Goal: Book appointment/travel/reservation

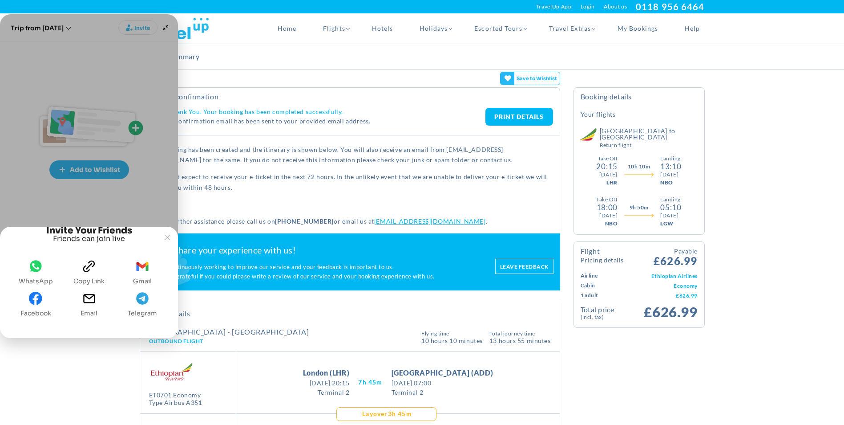
click at [144, 276] on span "gmail" at bounding box center [142, 268] width 13 height 18
click at [526, 116] on link "PRINT DETAILS" at bounding box center [520, 117] width 68 height 18
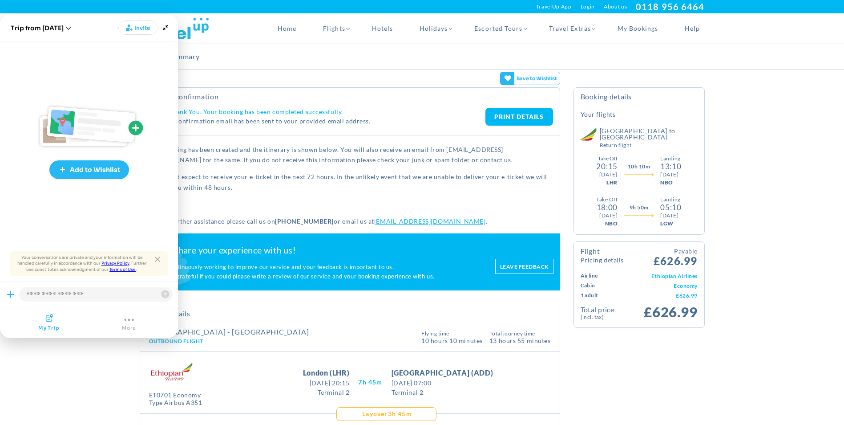
drag, startPoint x: 78, startPoint y: 356, endPoint x: 122, endPoint y: 329, distance: 51.4
drag, startPoint x: 155, startPoint y: 257, endPoint x: 166, endPoint y: 236, distance: 23.5
click at [156, 257] on icon "Close tooltip" at bounding box center [157, 258] width 5 height 5
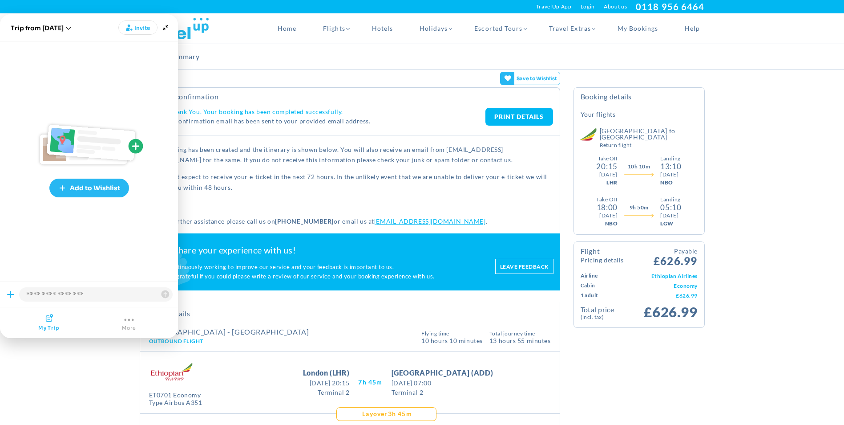
click at [294, 60] on div "Booking Summary" at bounding box center [422, 56] width 579 height 25
click at [344, 111] on h4 "Thank You. Your booking has been completed successfully." at bounding box center [327, 112] width 316 height 8
drag, startPoint x: 534, startPoint y: 117, endPoint x: 109, endPoint y: 374, distance: 496.9
click at [534, 117] on link "PRINT DETAILS" at bounding box center [520, 117] width 68 height 18
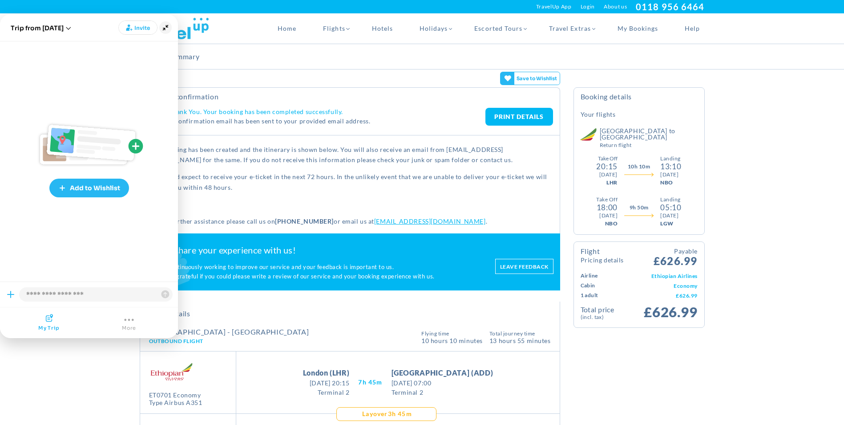
click at [167, 30] on icon "Minimize" at bounding box center [165, 27] width 12 height 12
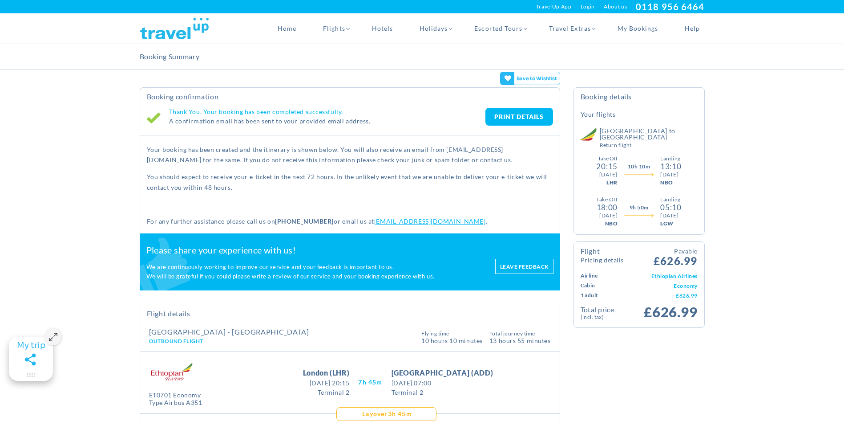
click at [524, 115] on link "PRINT DETAILS" at bounding box center [520, 117] width 68 height 18
click at [290, 93] on h2 "Booking Confirmation" at bounding box center [350, 96] width 406 height 9
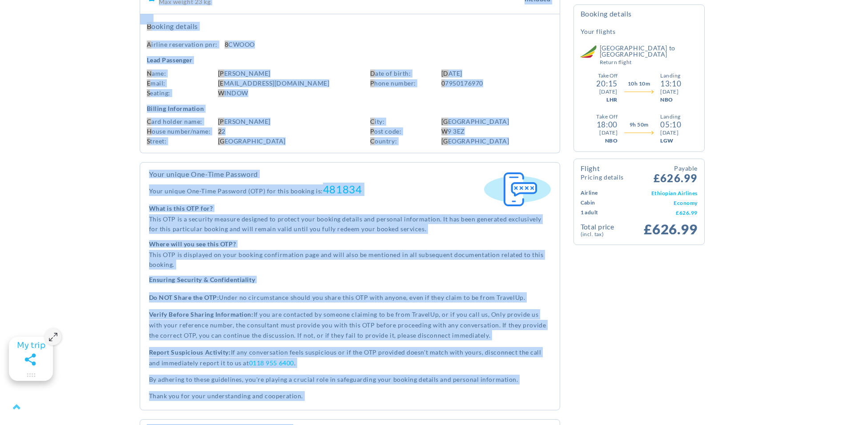
scroll to position [1041, 0]
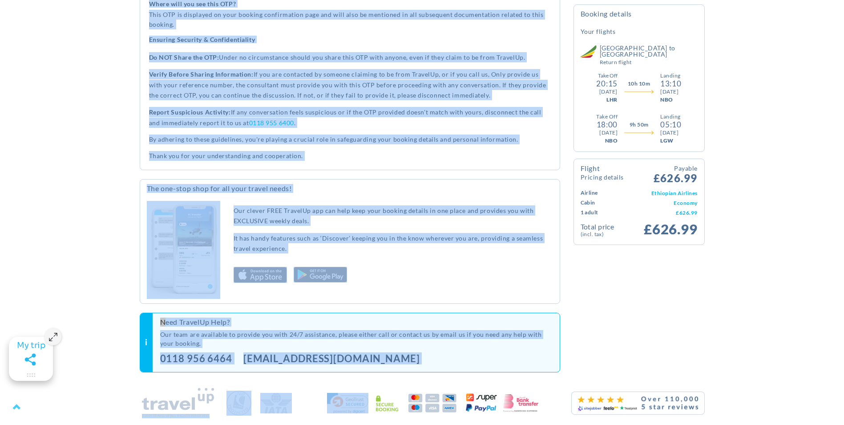
drag, startPoint x: 148, startPoint y: 51, endPoint x: 409, endPoint y: 384, distance: 422.9
drag, startPoint x: 409, startPoint y: 384, endPoint x: 381, endPoint y: 338, distance: 53.3
click at [381, 338] on p "Our team are available to provide you with 24/7 assistance, please either call …" at bounding box center [356, 339] width 393 height 18
click at [369, 362] on div "Our team are available to provide you with 24/7 assistance, please either call …" at bounding box center [356, 348] width 393 height 37
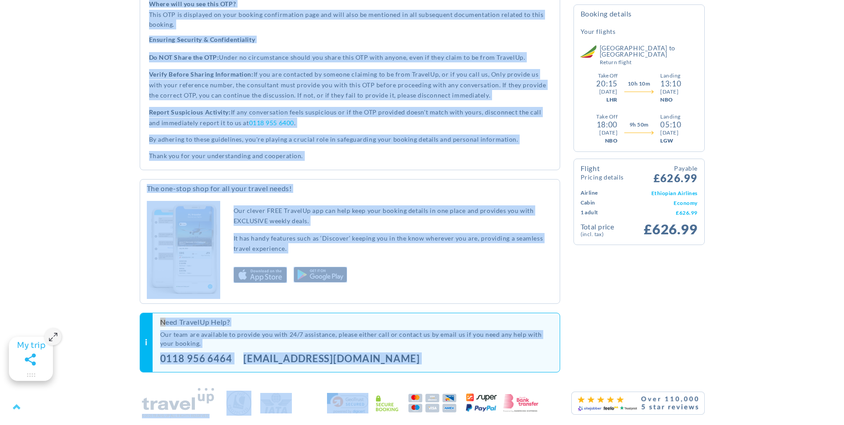
click at [351, 365] on div "0118 956 6464 [EMAIL_ADDRESS][DOMAIN_NAME]" at bounding box center [295, 360] width 271 height 13
click at [384, 355] on div "Our team are available to provide you with 24/7 assistance, please either call …" at bounding box center [356, 348] width 393 height 37
click at [370, 296] on div "Our clever FREE TravelUp app can help keep your booking details in one place an…" at bounding box center [393, 250] width 333 height 98
click at [333, 365] on div "[EMAIL_ADDRESS][DOMAIN_NAME]" at bounding box center [337, 359] width 188 height 11
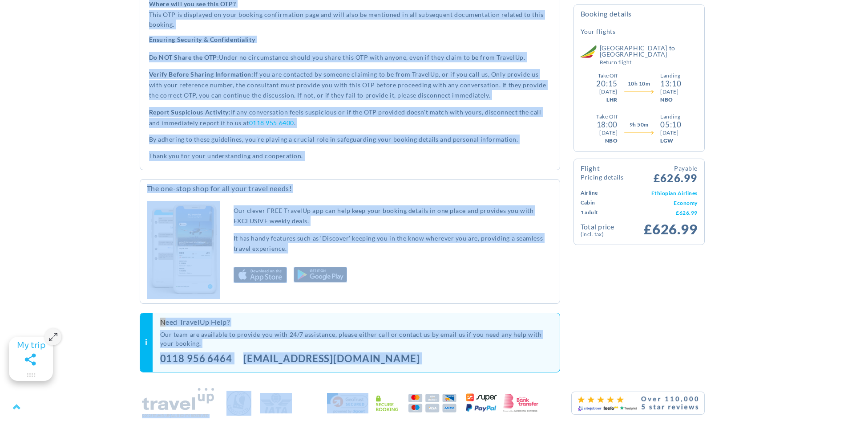
click at [442, 261] on div "Our clever FREE TravelUp app can help keep your booking details in one place an…" at bounding box center [393, 250] width 333 height 98
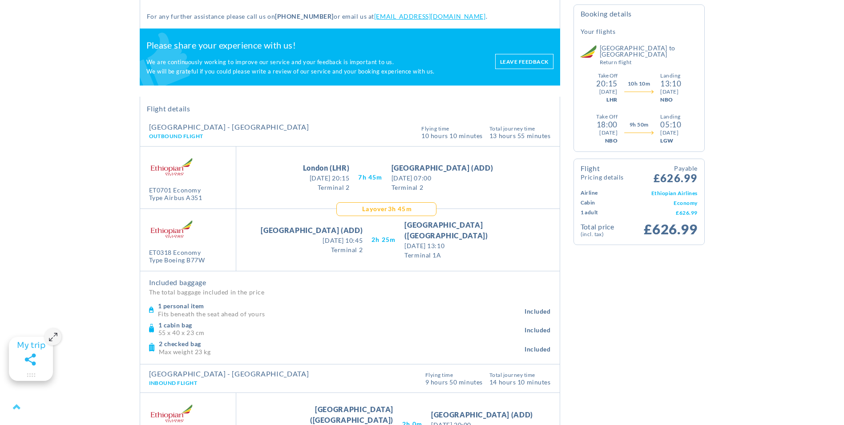
scroll to position [184, 0]
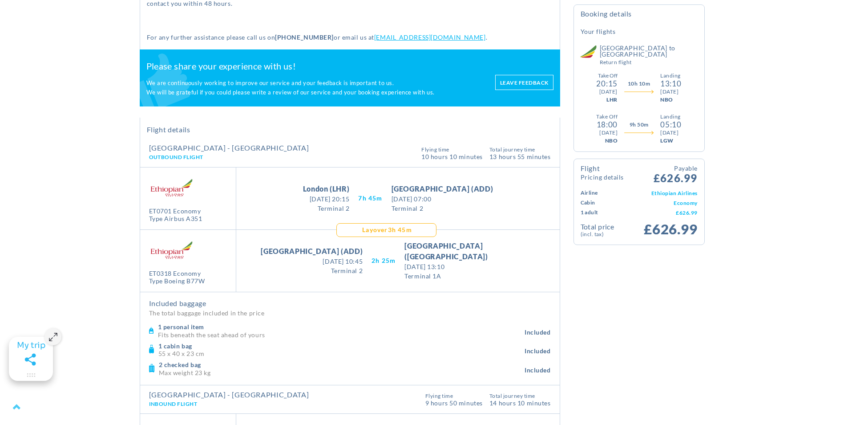
click at [150, 66] on h2 "Please share your experience with us!" at bounding box center [316, 66] width 340 height 11
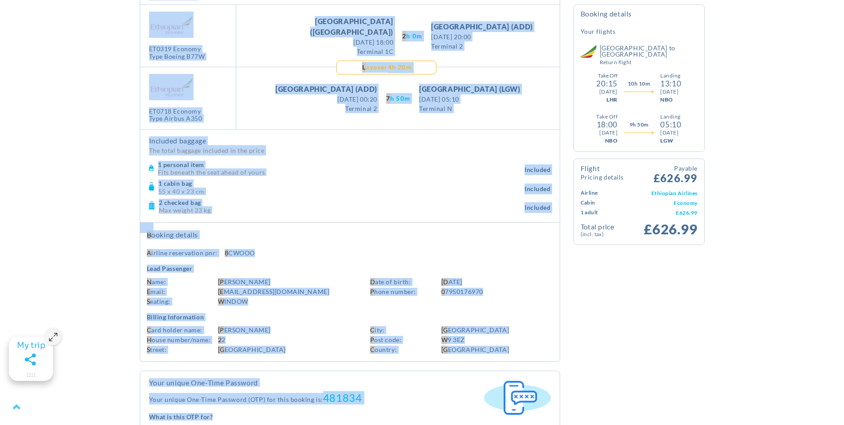
scroll to position [776, 0]
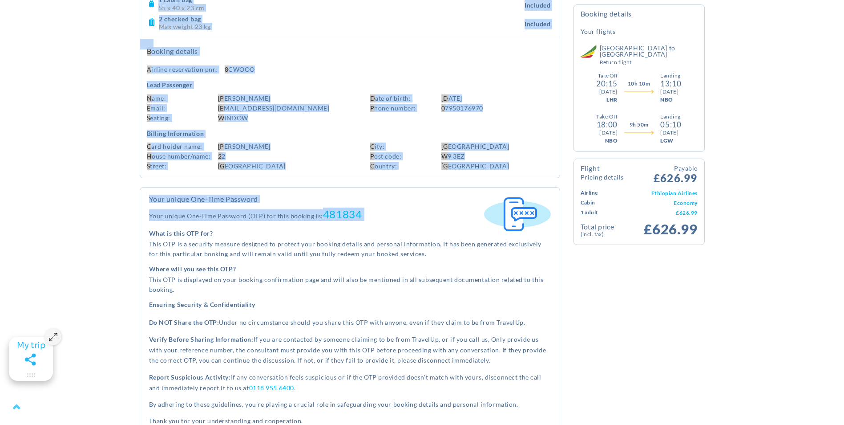
drag, startPoint x: 154, startPoint y: 37, endPoint x: 482, endPoint y: 202, distance: 367.1
drag, startPoint x: 482, startPoint y: 202, endPoint x: 432, endPoint y: 174, distance: 57.4
copy div "r any further assistance please call us on [PHONE_NUMBER] or email us at [EMAIL…"
